Goal: Task Accomplishment & Management: Use online tool/utility

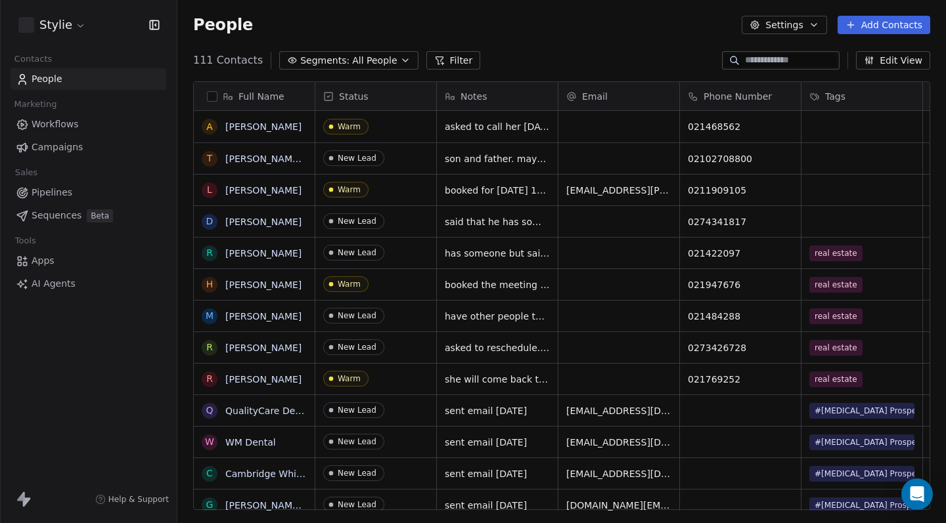
scroll to position [451, 759]
click at [49, 129] on span "Workflows" at bounding box center [55, 125] width 47 height 14
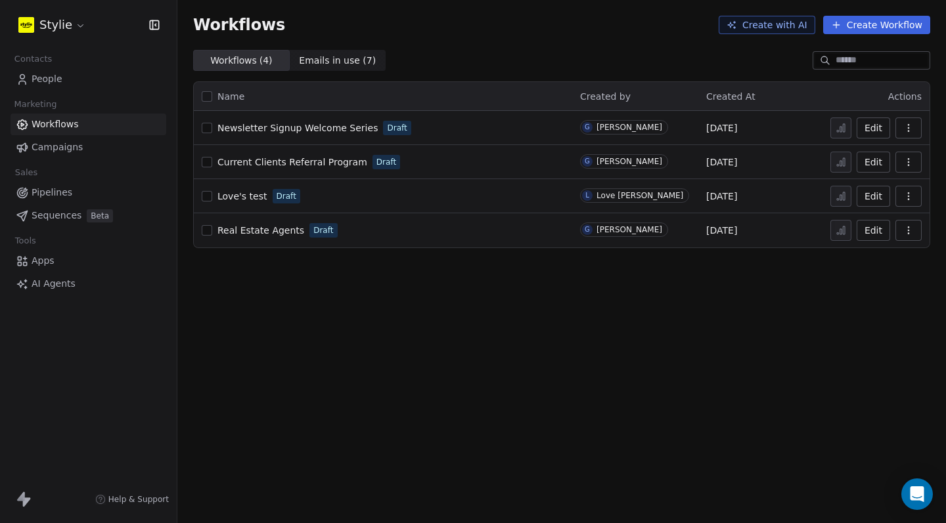
click at [81, 146] on link "Campaigns" at bounding box center [89, 148] width 156 height 22
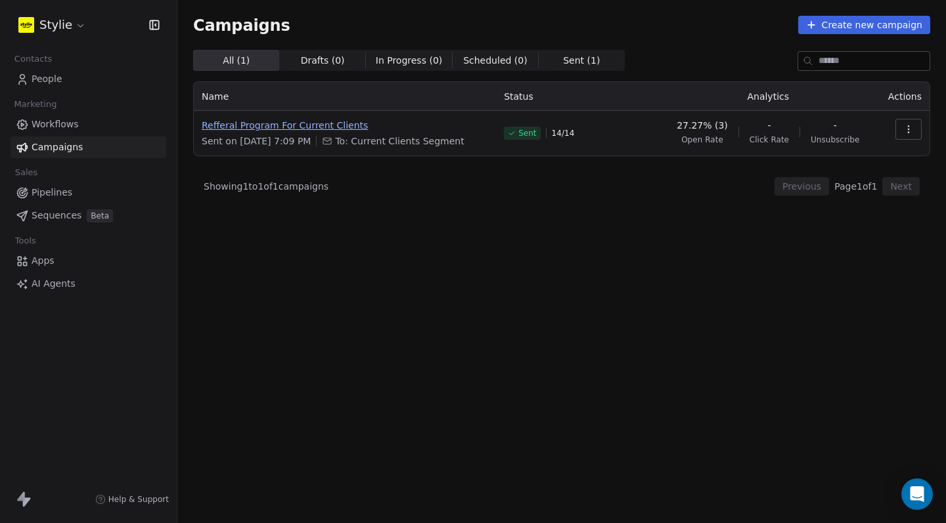
click at [327, 122] on span "Refferal Program For Current Clients" at bounding box center [345, 125] width 286 height 13
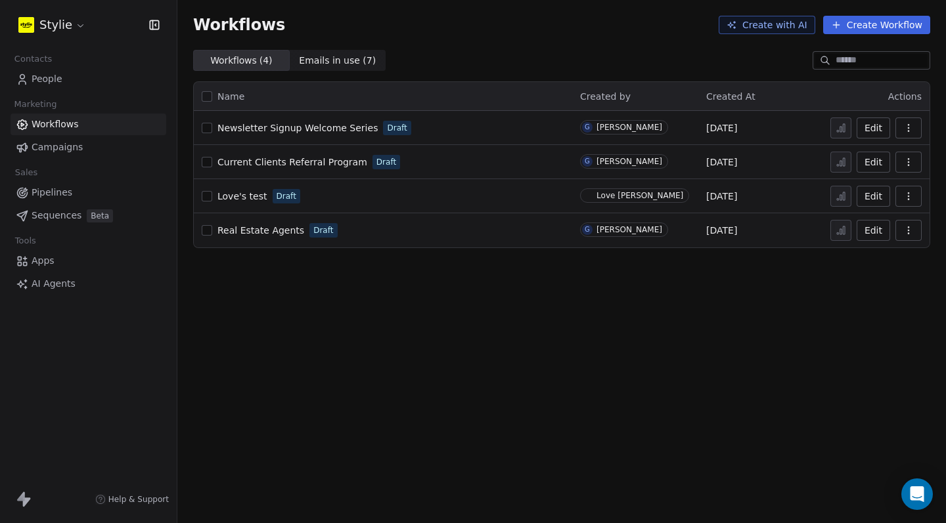
click at [72, 147] on span "Campaigns" at bounding box center [57, 148] width 51 height 14
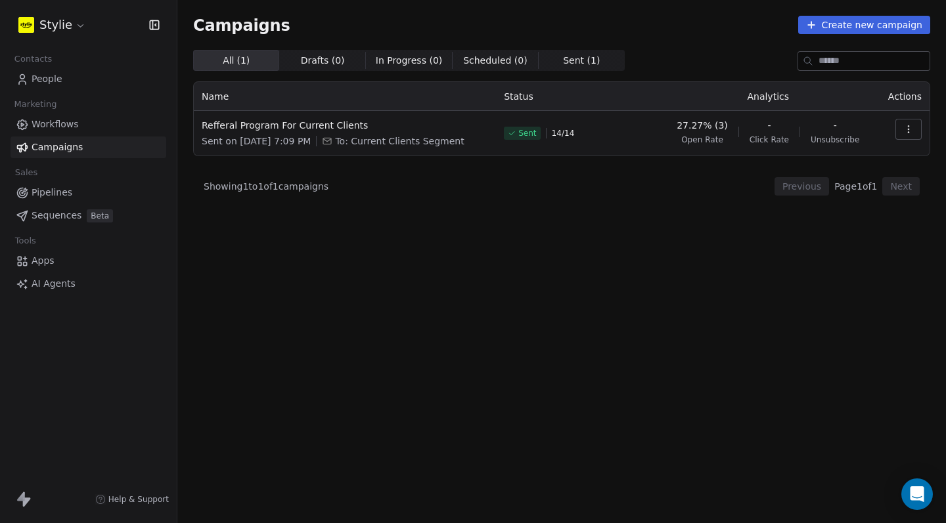
click at [910, 123] on button "button" at bounding box center [908, 129] width 26 height 21
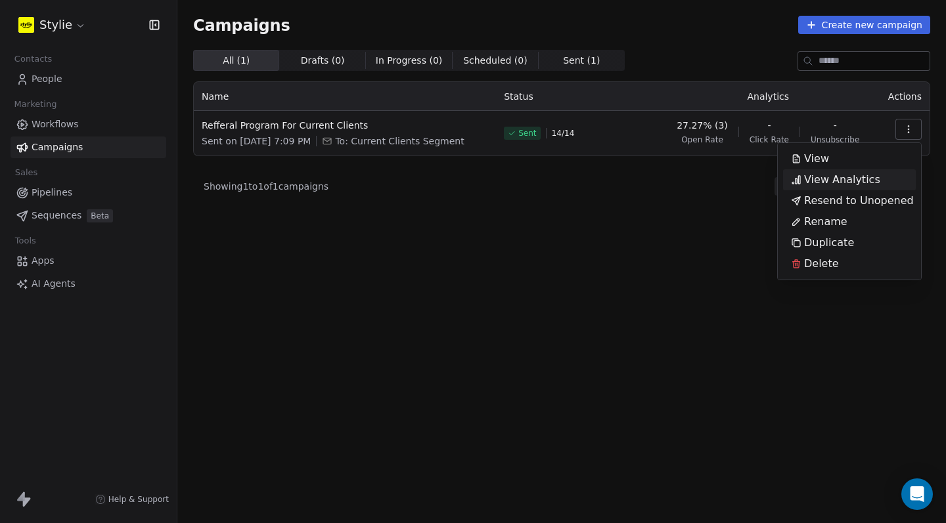
click at [870, 175] on span "View Analytics" at bounding box center [842, 180] width 76 height 16
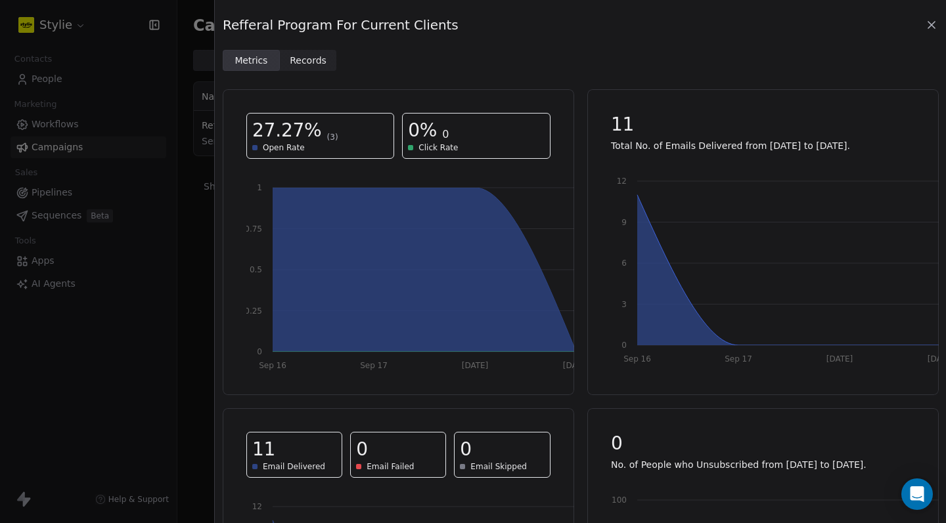
click at [318, 63] on span "Records" at bounding box center [308, 61] width 37 height 14
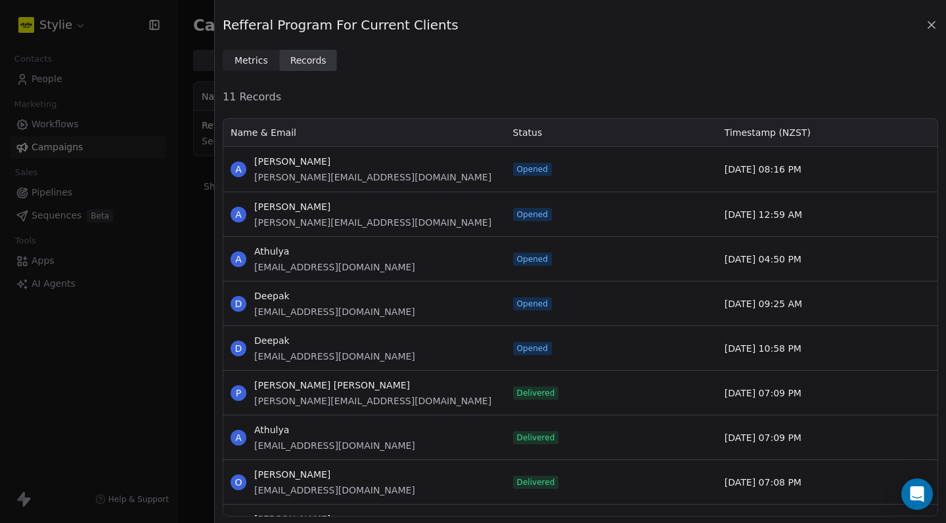
scroll to position [390, 705]
click at [918, 27] on div "Refferal Program For Current Clients" at bounding box center [580, 25] width 715 height 18
click at [926, 25] on icon at bounding box center [931, 24] width 13 height 13
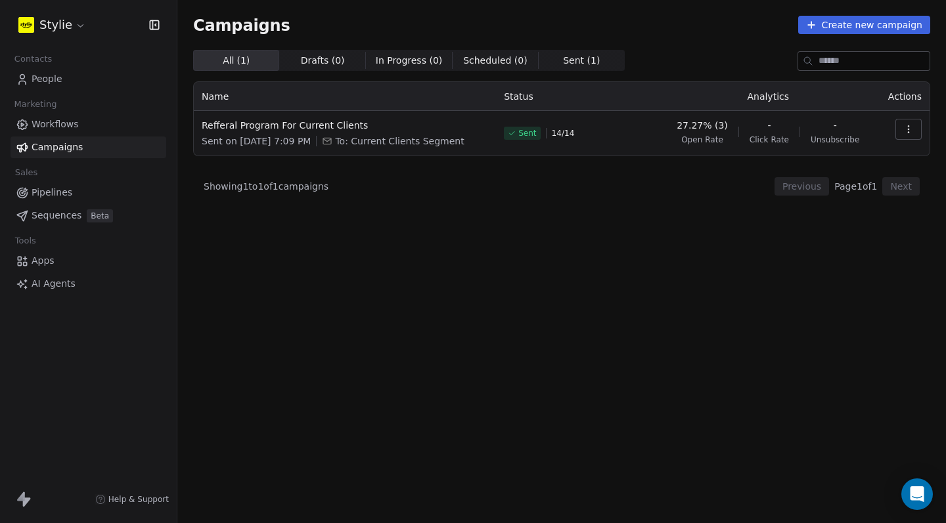
click at [422, 313] on div "All ( 1 ) All ( 1 ) Drafts ( 0 ) Drafts ( 0 ) In Progress ( 0 ) In Progress ( 0…" at bounding box center [561, 229] width 737 height 358
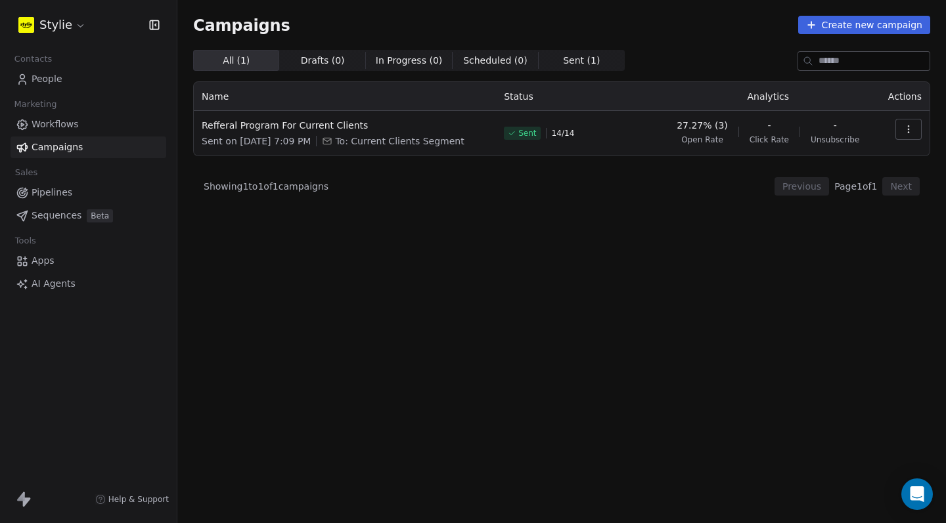
click at [422, 313] on div "All ( 1 ) All ( 1 ) Drafts ( 0 ) Drafts ( 0 ) In Progress ( 0 ) In Progress ( 0…" at bounding box center [561, 229] width 737 height 358
click at [112, 324] on div "Stylie Contacts People Marketing Workflows Campaigns Sales Pipelines Sequences …" at bounding box center [88, 261] width 177 height 523
drag, startPoint x: 502, startPoint y: 521, endPoint x: 349, endPoint y: 378, distance: 209.6
click at [349, 378] on div "Campaigns Create new campaign All ( 1 ) All ( 1 ) Drafts ( 0 ) Drafts ( 0 ) In …" at bounding box center [561, 261] width 768 height 523
click at [301, 341] on div "All ( 1 ) All ( 1 ) Drafts ( 0 ) Drafts ( 0 ) In Progress ( 0 ) In Progress ( 0…" at bounding box center [561, 229] width 737 height 358
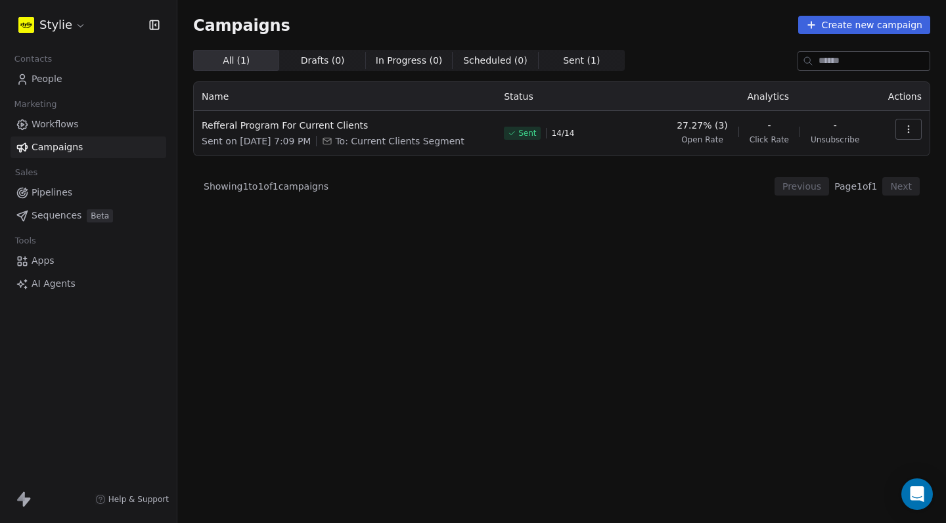
click at [125, 488] on div "Help & Support" at bounding box center [88, 499] width 177 height 47
